Goal: Task Accomplishment & Management: Manage account settings

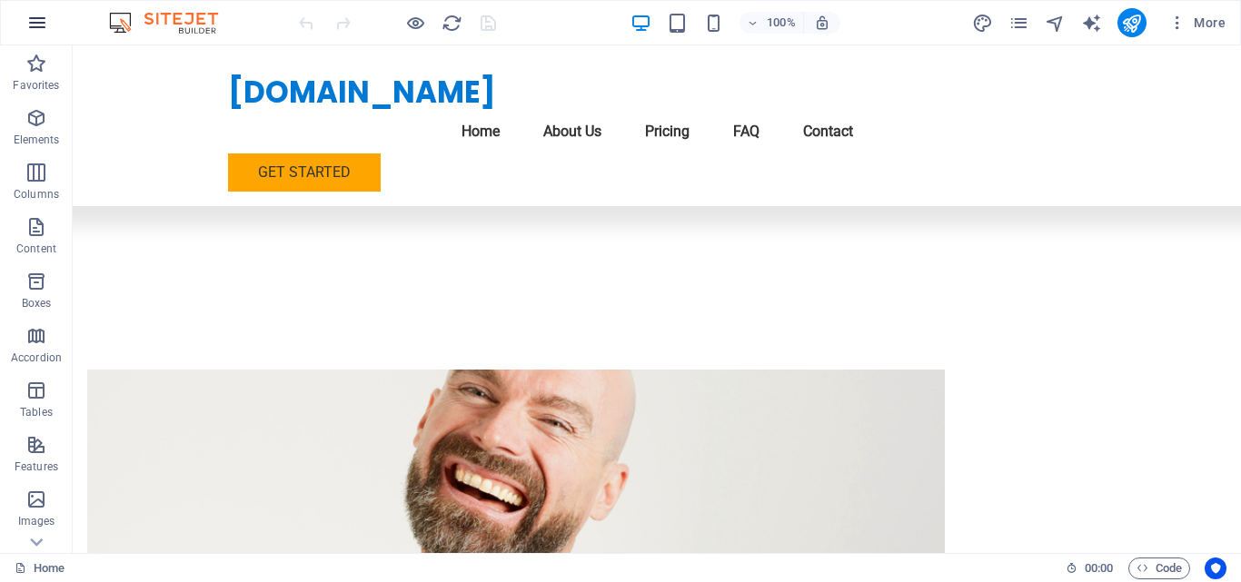
click at [47, 15] on icon "button" at bounding box center [37, 23] width 22 height 22
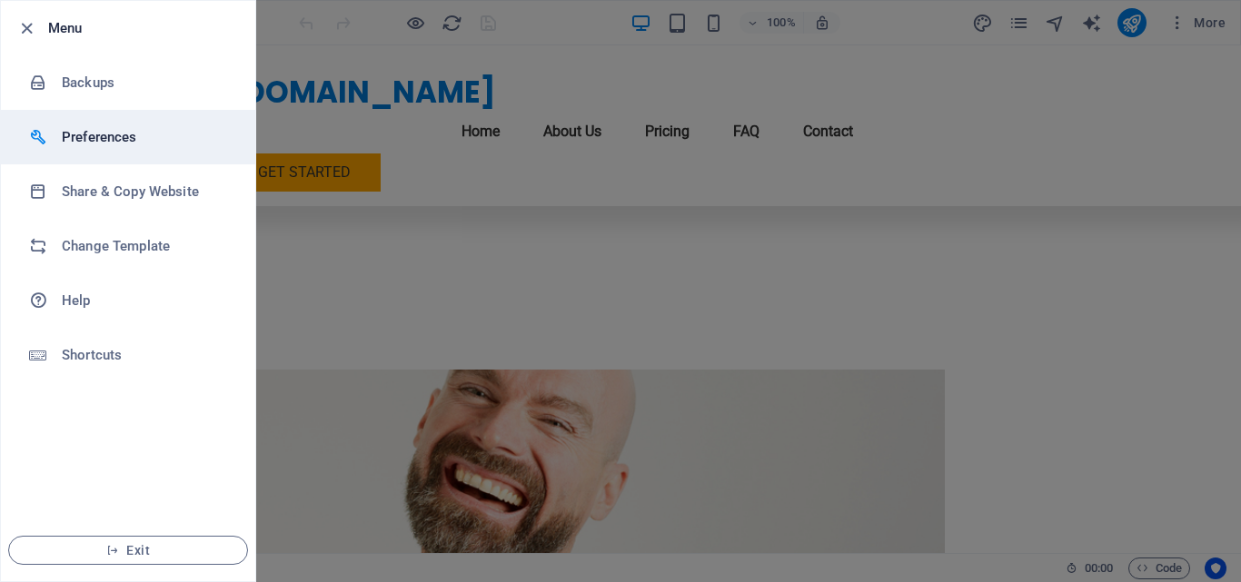
click at [125, 152] on li "Preferences" at bounding box center [128, 137] width 254 height 54
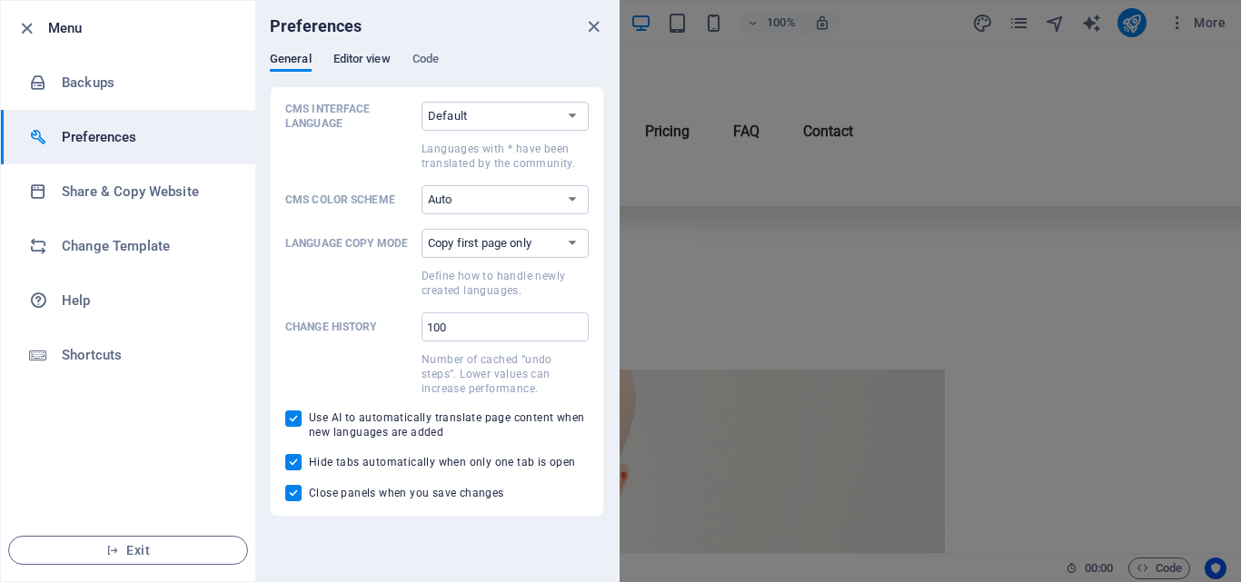
click at [361, 54] on span "Editor view" at bounding box center [361, 60] width 57 height 25
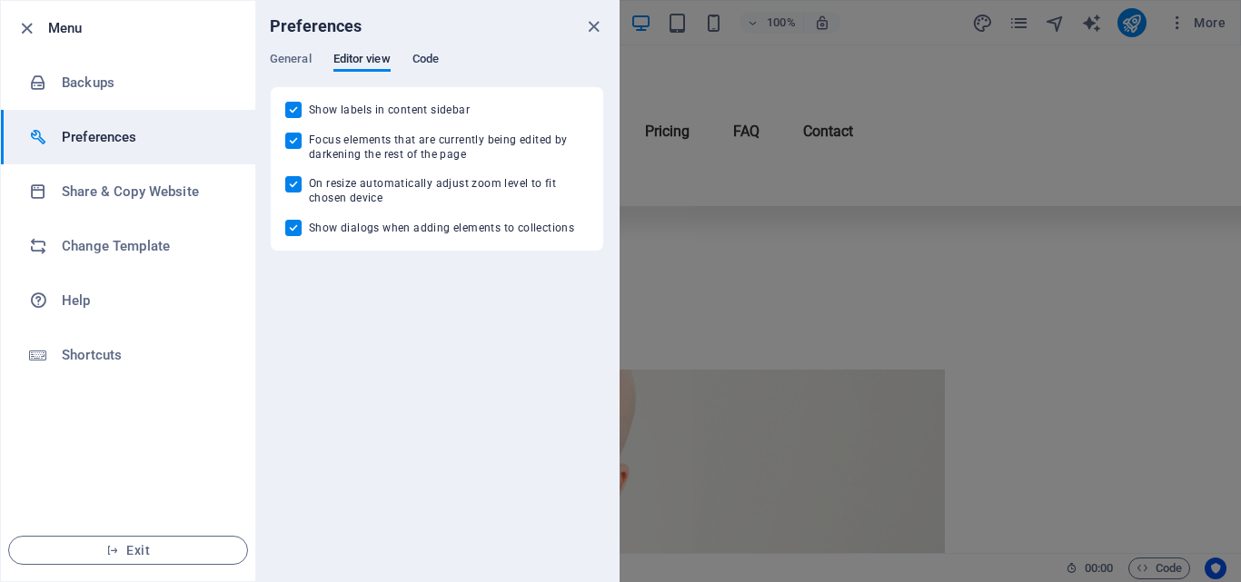
click at [432, 61] on span "Code" at bounding box center [425, 60] width 26 height 25
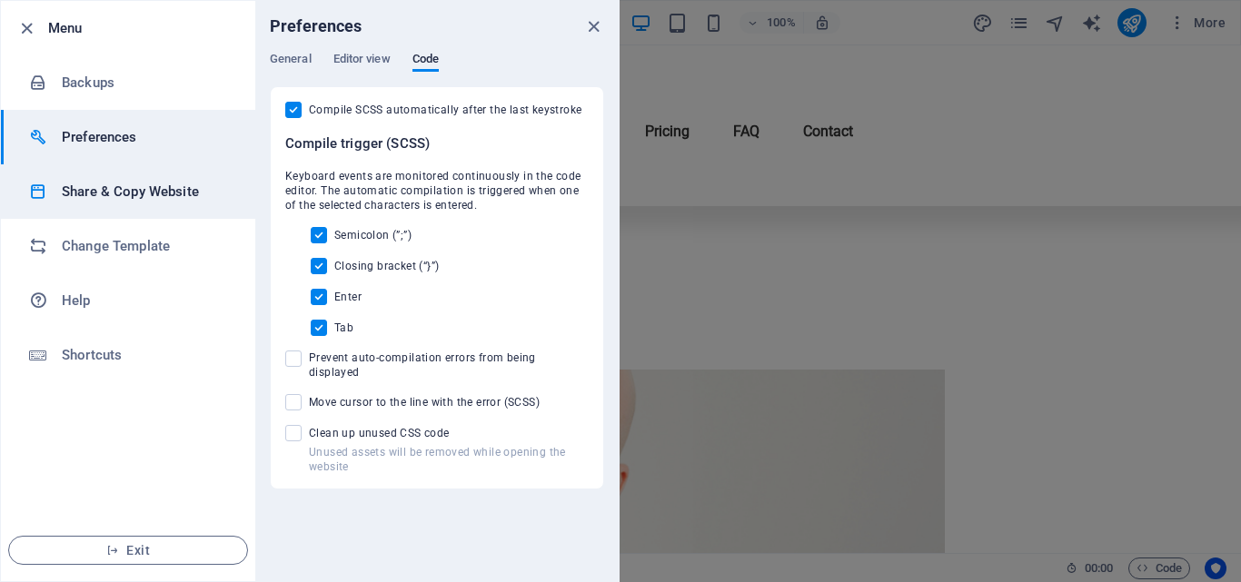
click at [205, 185] on h6 "Share & Copy Website" at bounding box center [146, 192] width 168 height 22
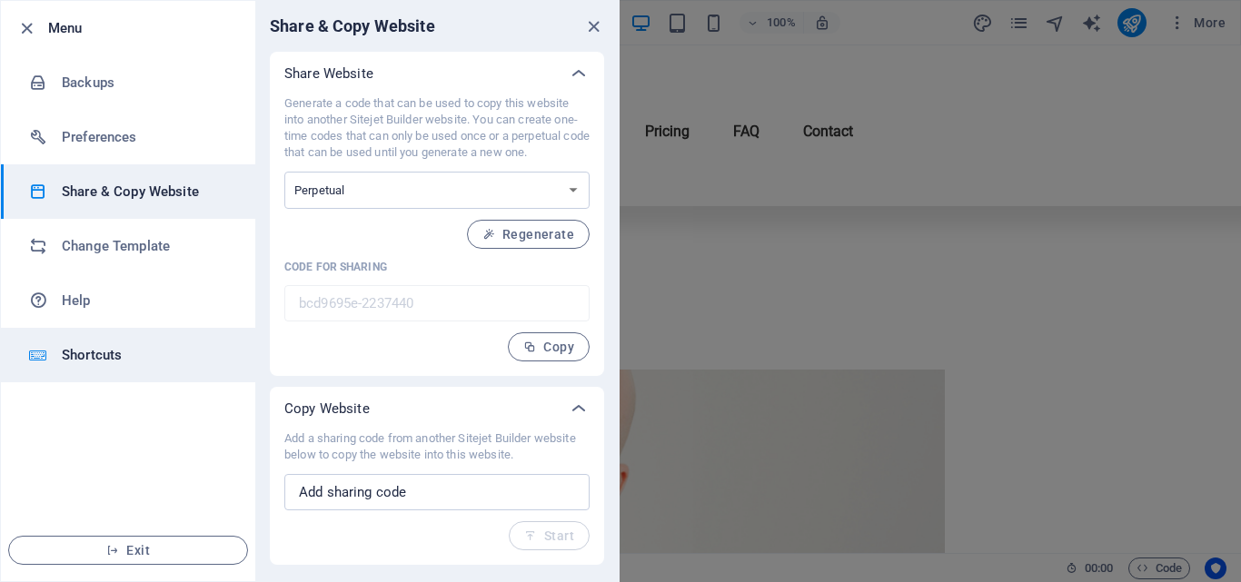
click at [75, 361] on h6 "Shortcuts" at bounding box center [146, 355] width 168 height 22
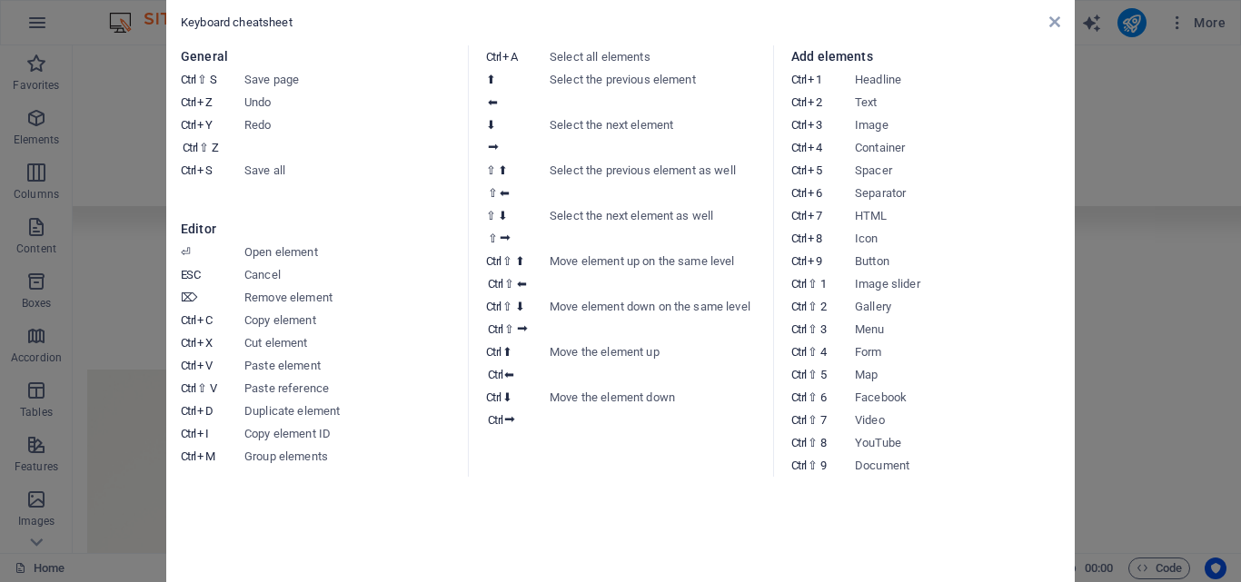
click at [63, 59] on aside "Keyboard cheatsheet General Ctrl ⇧ S Save page Ctrl Z Undo Ctrl Y Ctrl ⇧ Z Redo…" at bounding box center [620, 291] width 1241 height 582
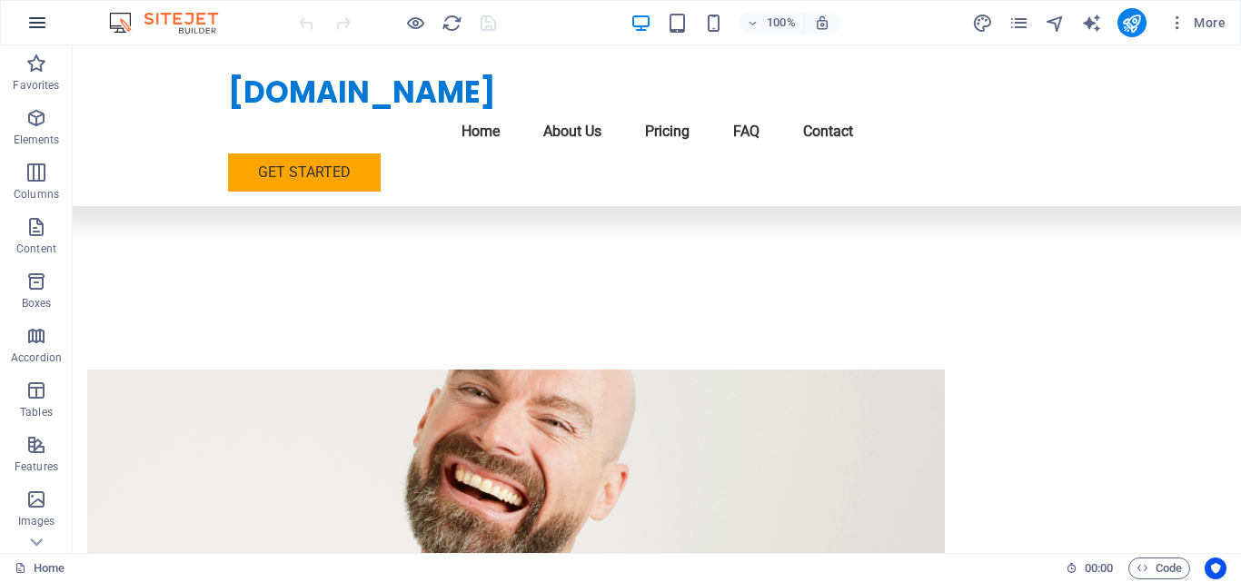
click at [43, 30] on icon "button" at bounding box center [37, 23] width 22 height 22
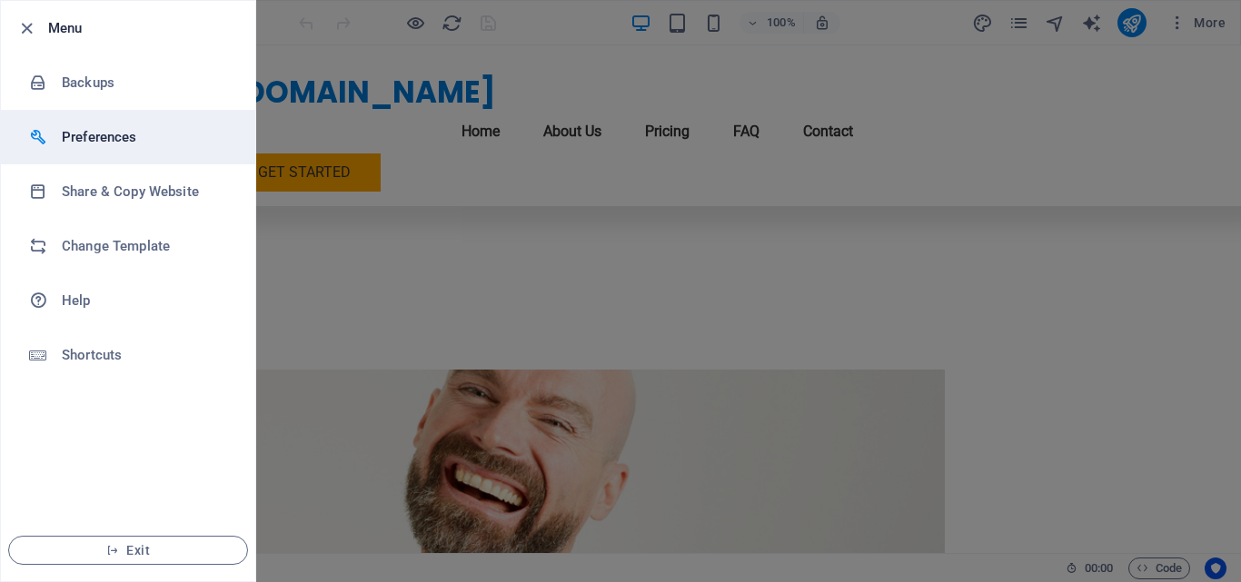
click at [98, 130] on h6 "Preferences" at bounding box center [146, 137] width 168 height 22
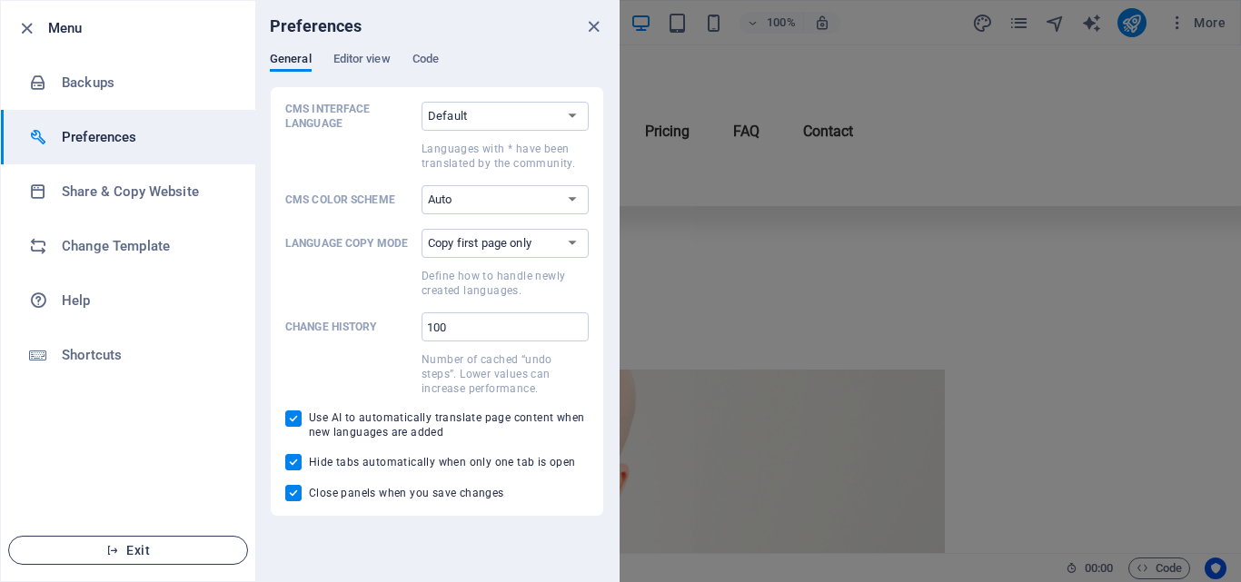
click at [148, 547] on span "Exit" at bounding box center [128, 550] width 209 height 15
